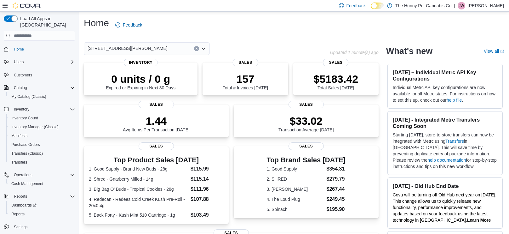
click at [478, 5] on p "James Williams" at bounding box center [486, 6] width 36 height 8
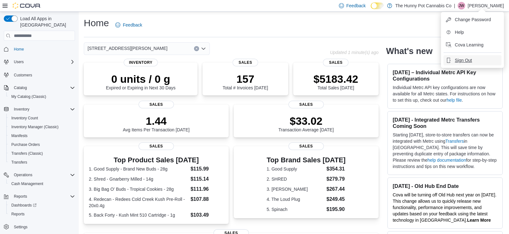
click at [469, 56] on button "Sign Out" at bounding box center [473, 60] width 58 height 10
